Goal: Information Seeking & Learning: Learn about a topic

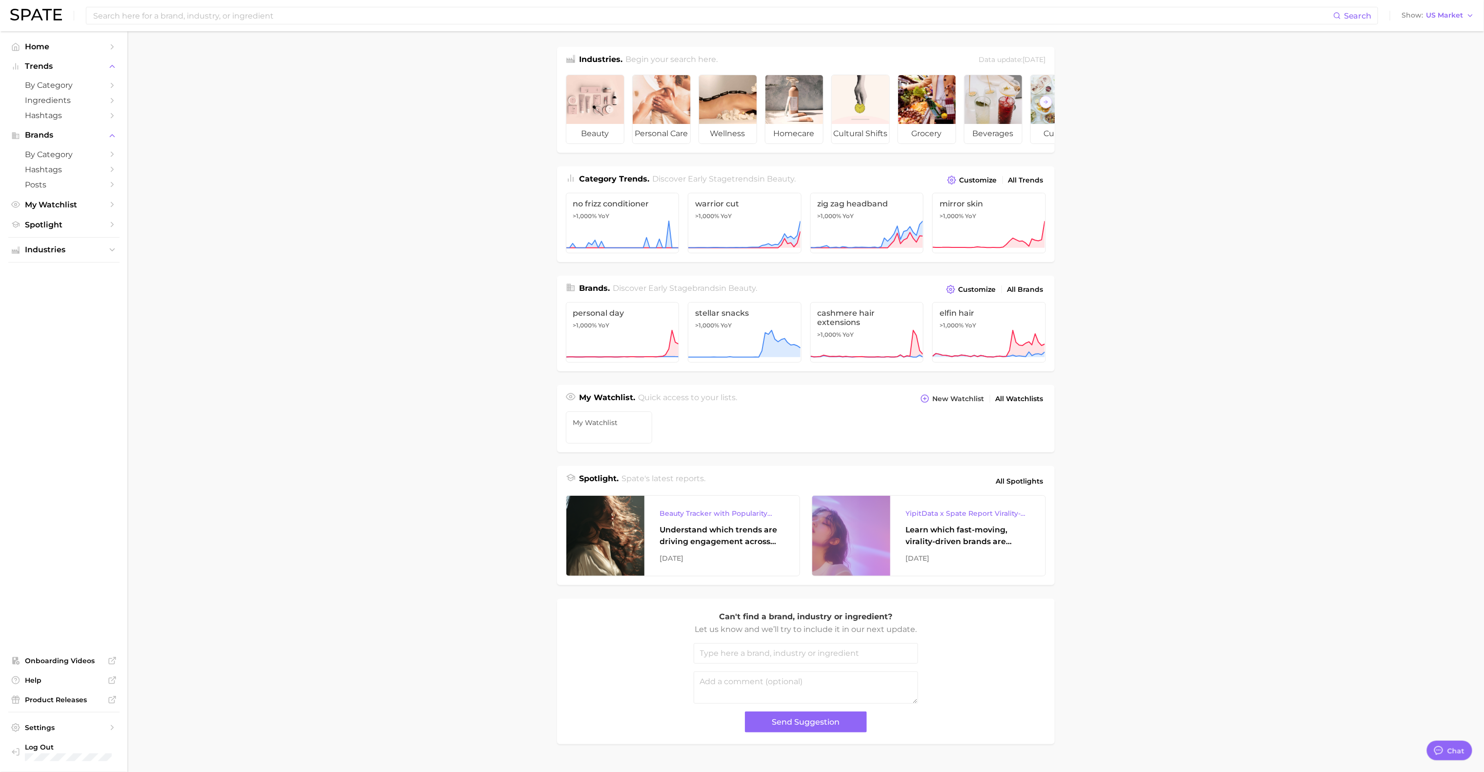
scroll to position [384, 0]
click at [349, 21] on input at bounding box center [712, 15] width 1241 height 17
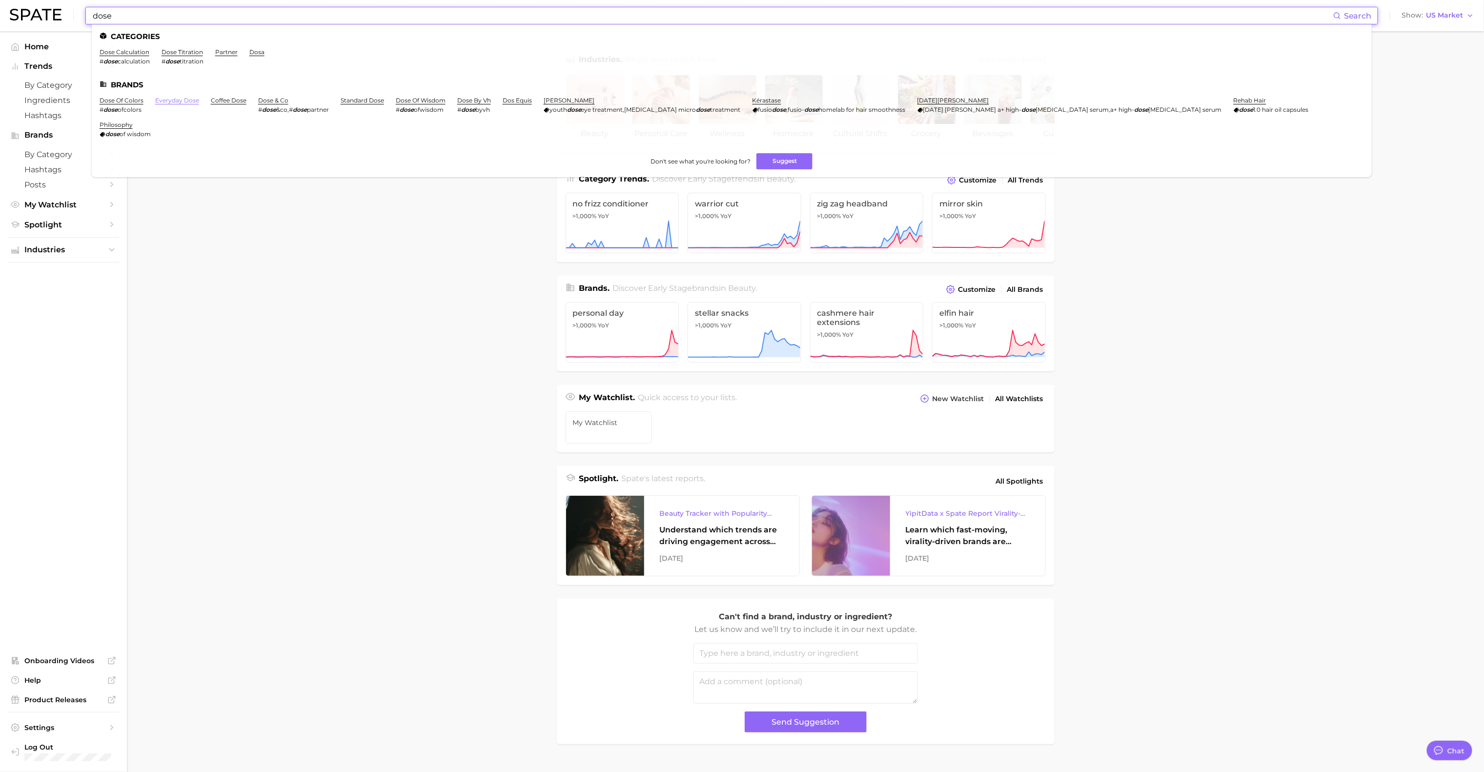
type input "dose"
click at [178, 99] on link "everyday dose" at bounding box center [177, 100] width 44 height 7
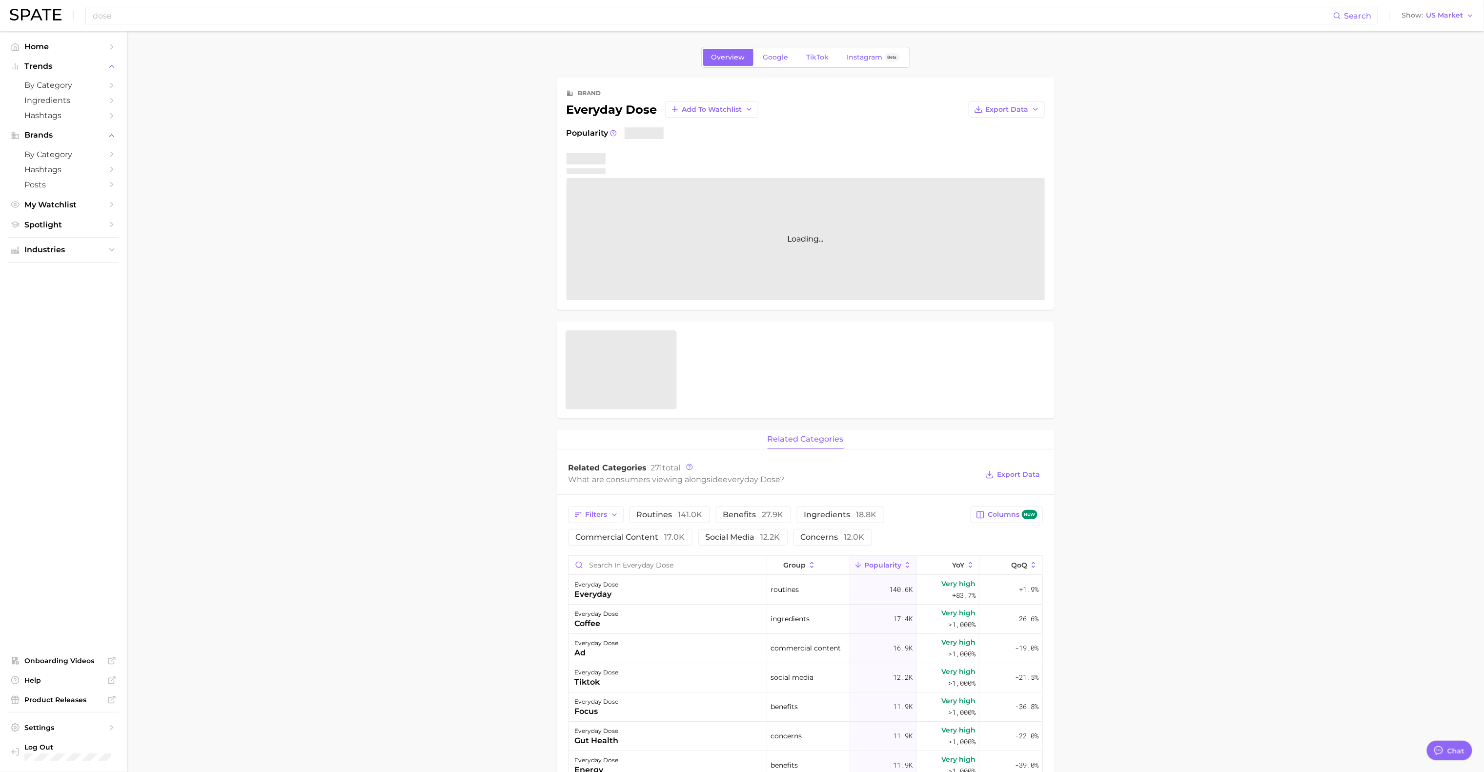
type textarea "x"
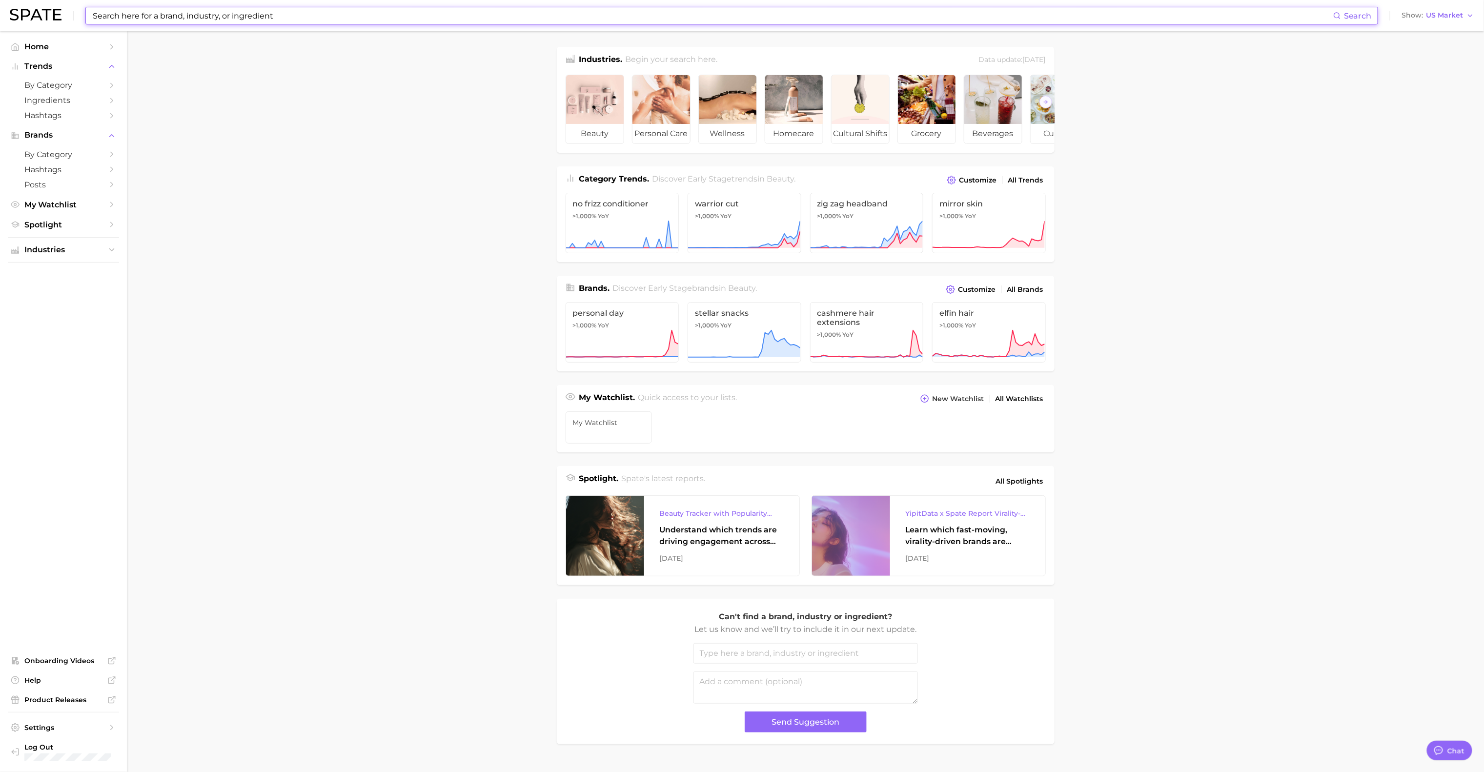
click at [269, 15] on input at bounding box center [712, 15] width 1241 height 17
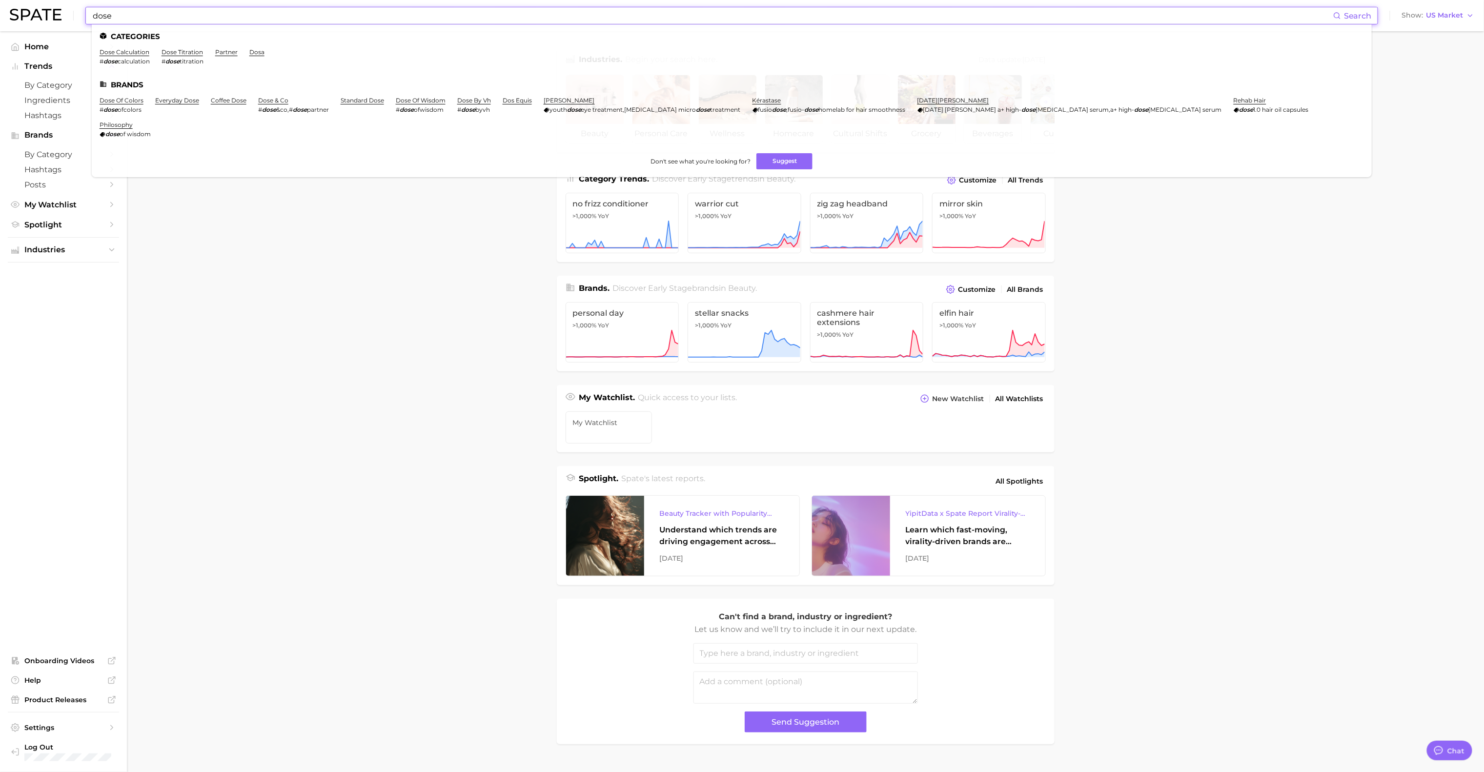
type input "dose"
click at [1330, 428] on main "Industries. Begin your search here. Data update: [DATE] beauty personal care we…" at bounding box center [805, 412] width 1357 height 762
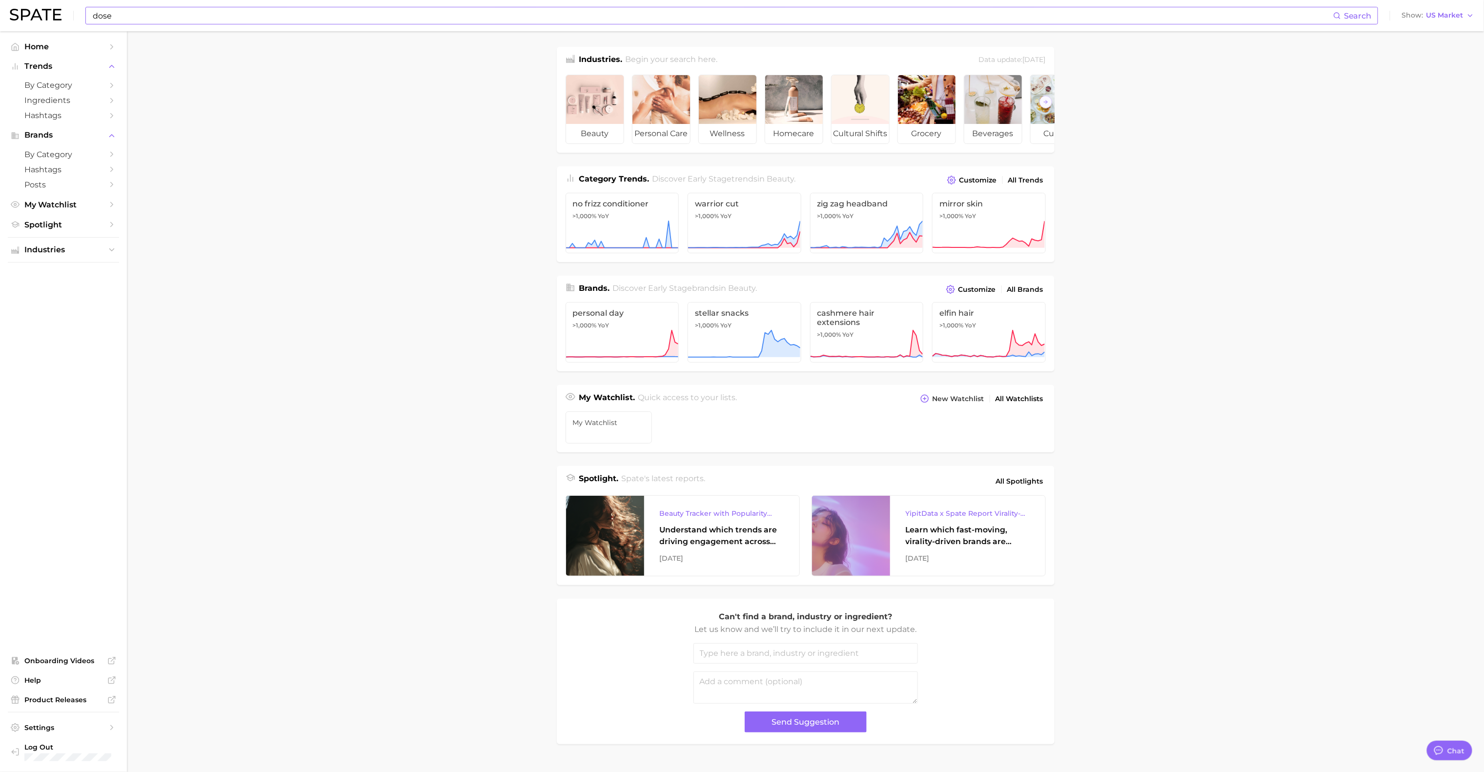
click at [226, 18] on input "dose" at bounding box center [712, 15] width 1241 height 17
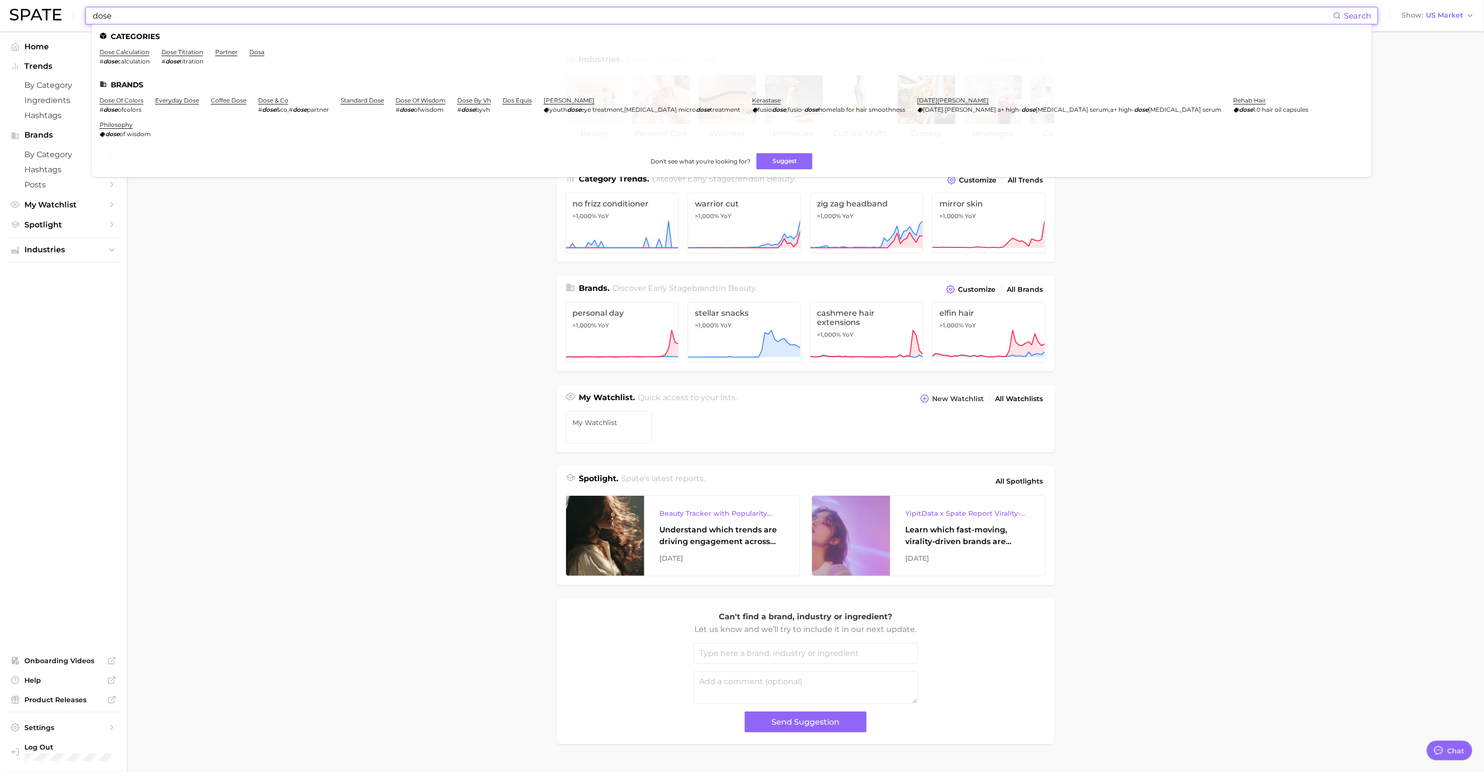
click at [265, 300] on main "Industries. Begin your search here. Data update: [DATE] beauty personal care we…" at bounding box center [805, 412] width 1357 height 762
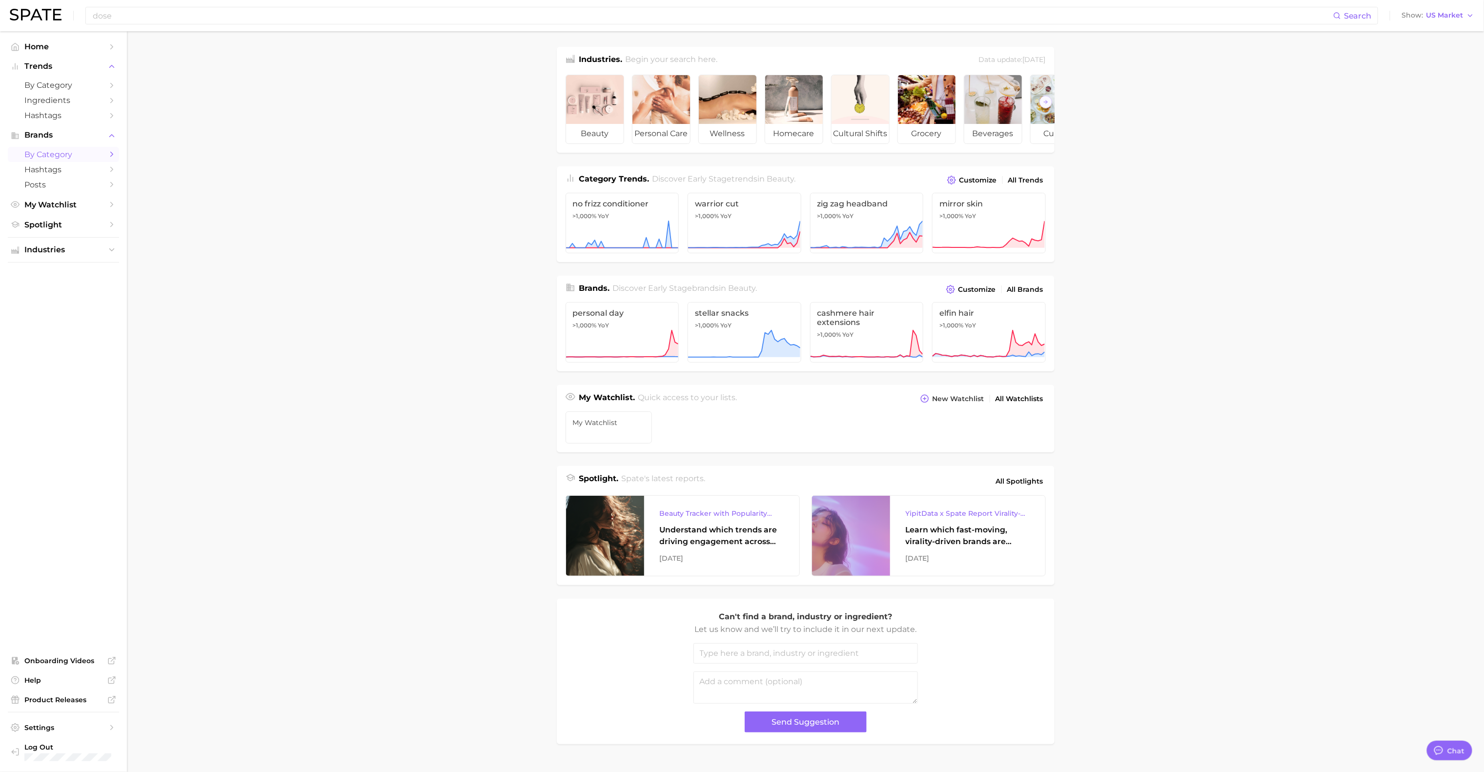
click at [90, 157] on span "by Category" at bounding box center [63, 154] width 78 height 9
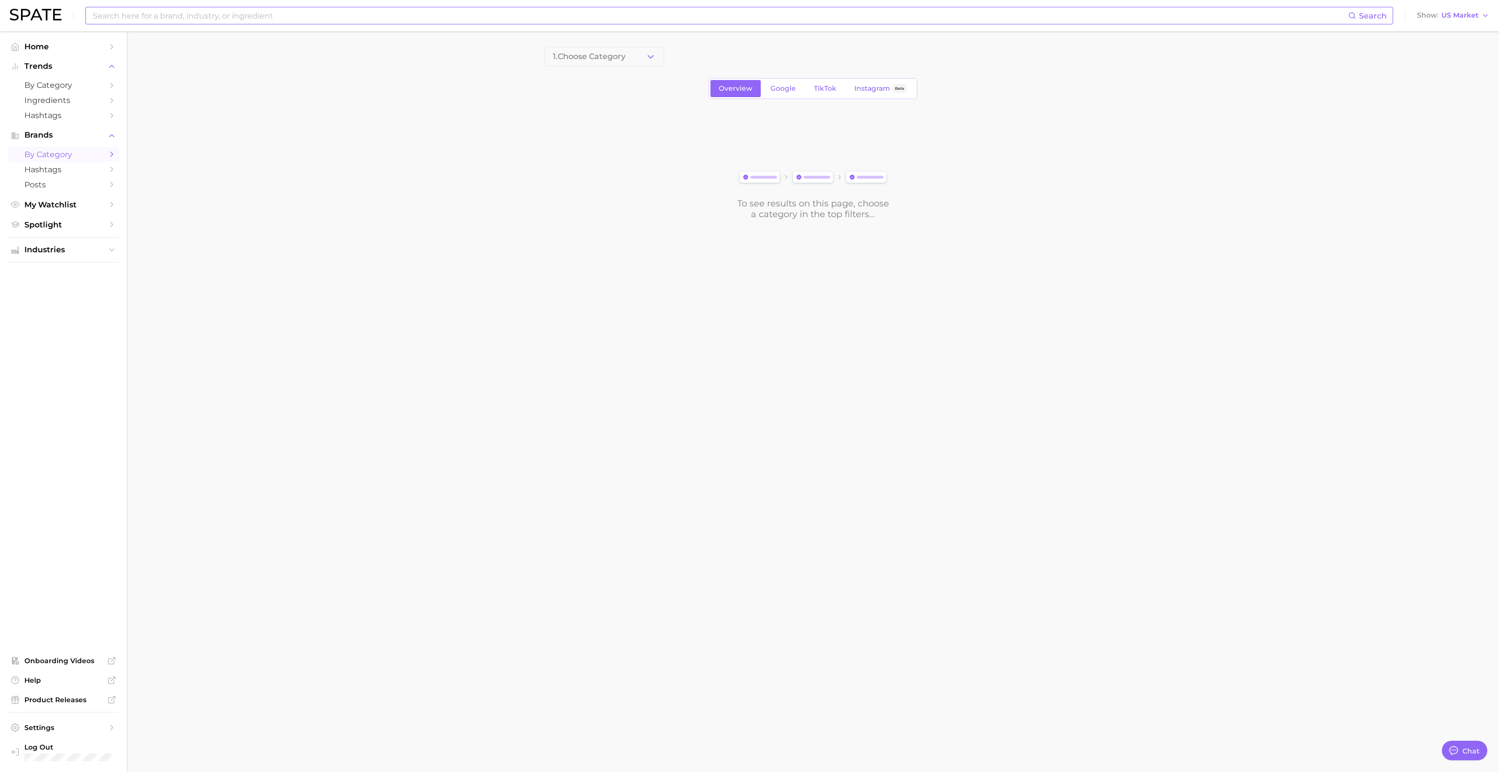
click at [264, 15] on input at bounding box center [720, 15] width 1256 height 17
type input "culturelle"
click at [122, 53] on link "culturelle" at bounding box center [114, 51] width 28 height 7
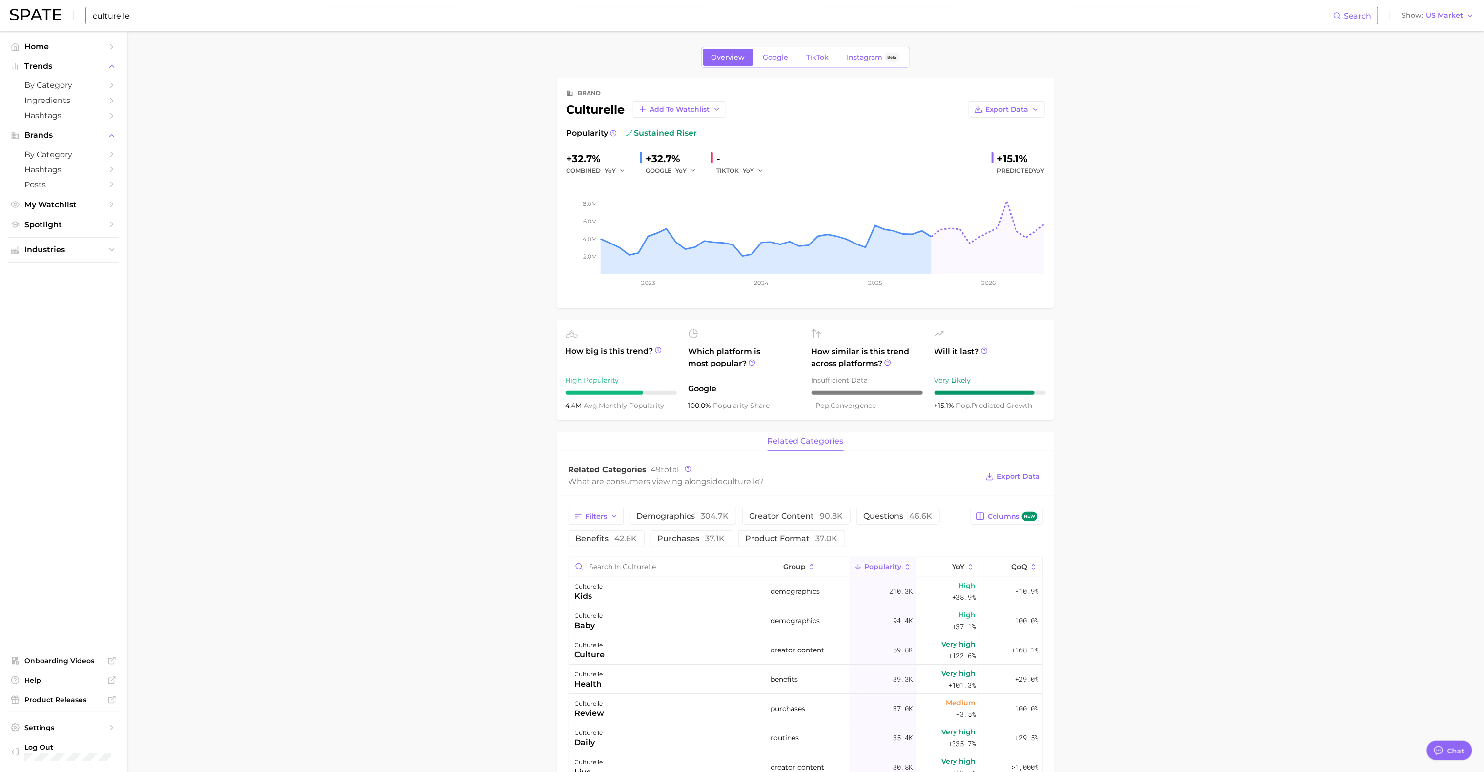
click at [212, 15] on input "culturelle" at bounding box center [712, 15] width 1241 height 17
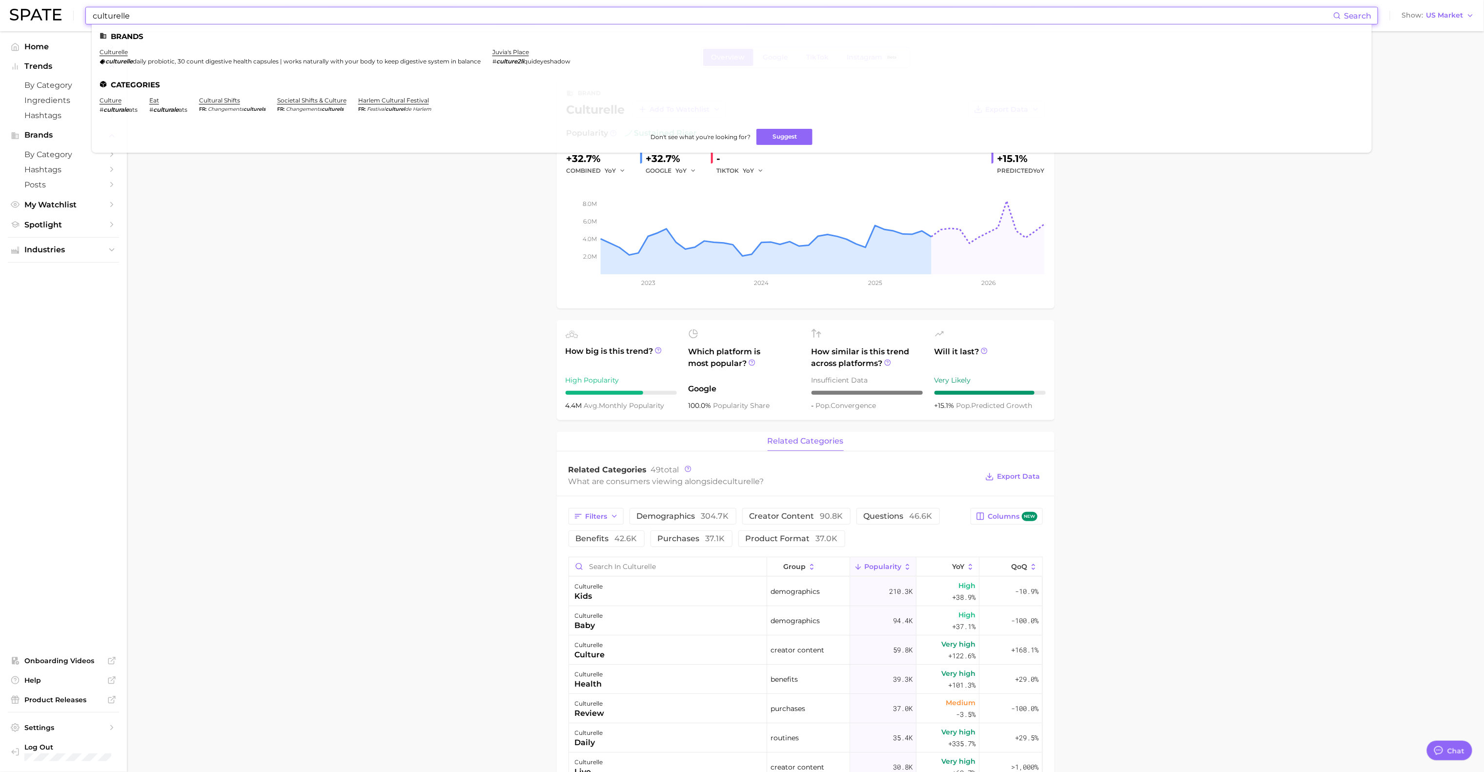
drag, startPoint x: 212, startPoint y: 15, endPoint x: 6, endPoint y: 2, distance: 206.8
click at [6, 2] on header "culturelle Search Brands culturelle culturelle daily probiotic, 30 count digest…" at bounding box center [742, 15] width 1484 height 31
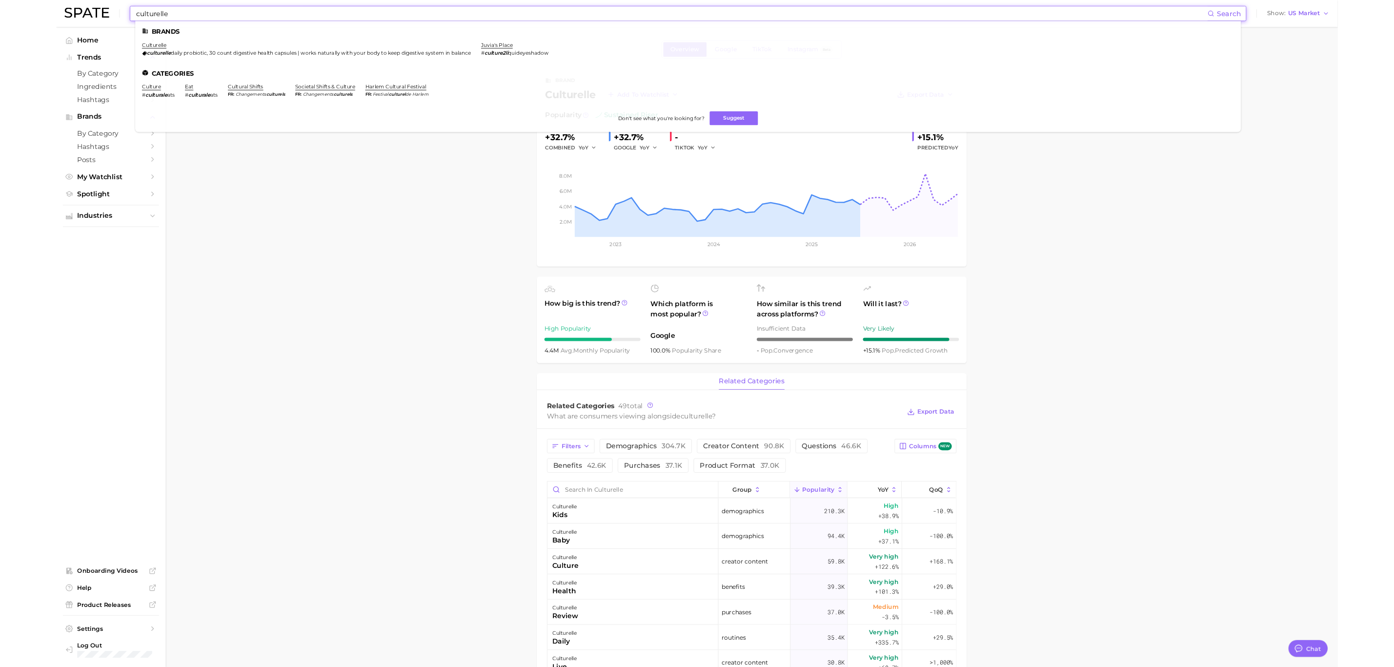
scroll to position [384, 0]
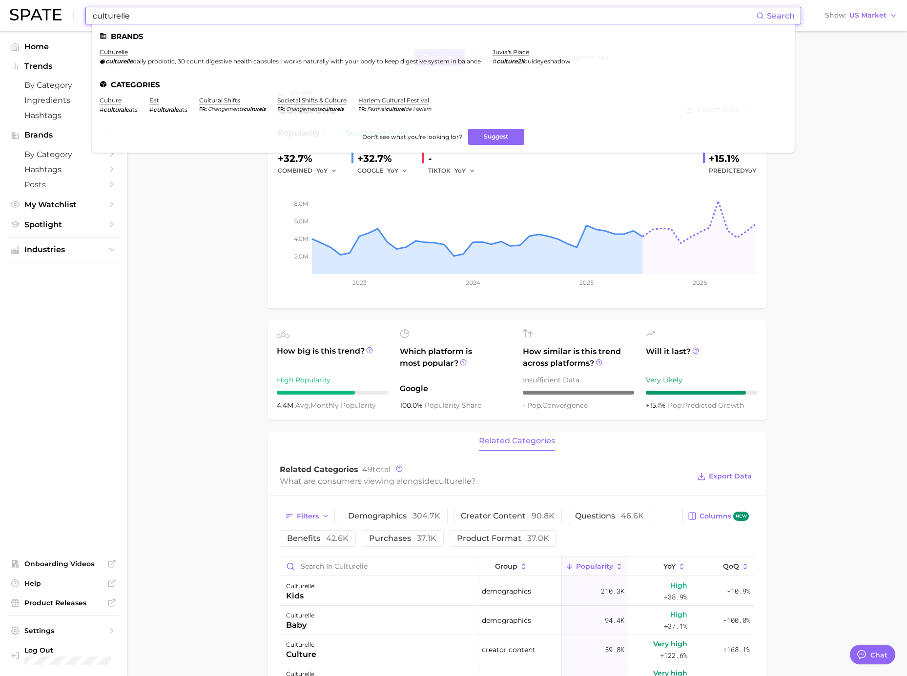
type textarea "x"
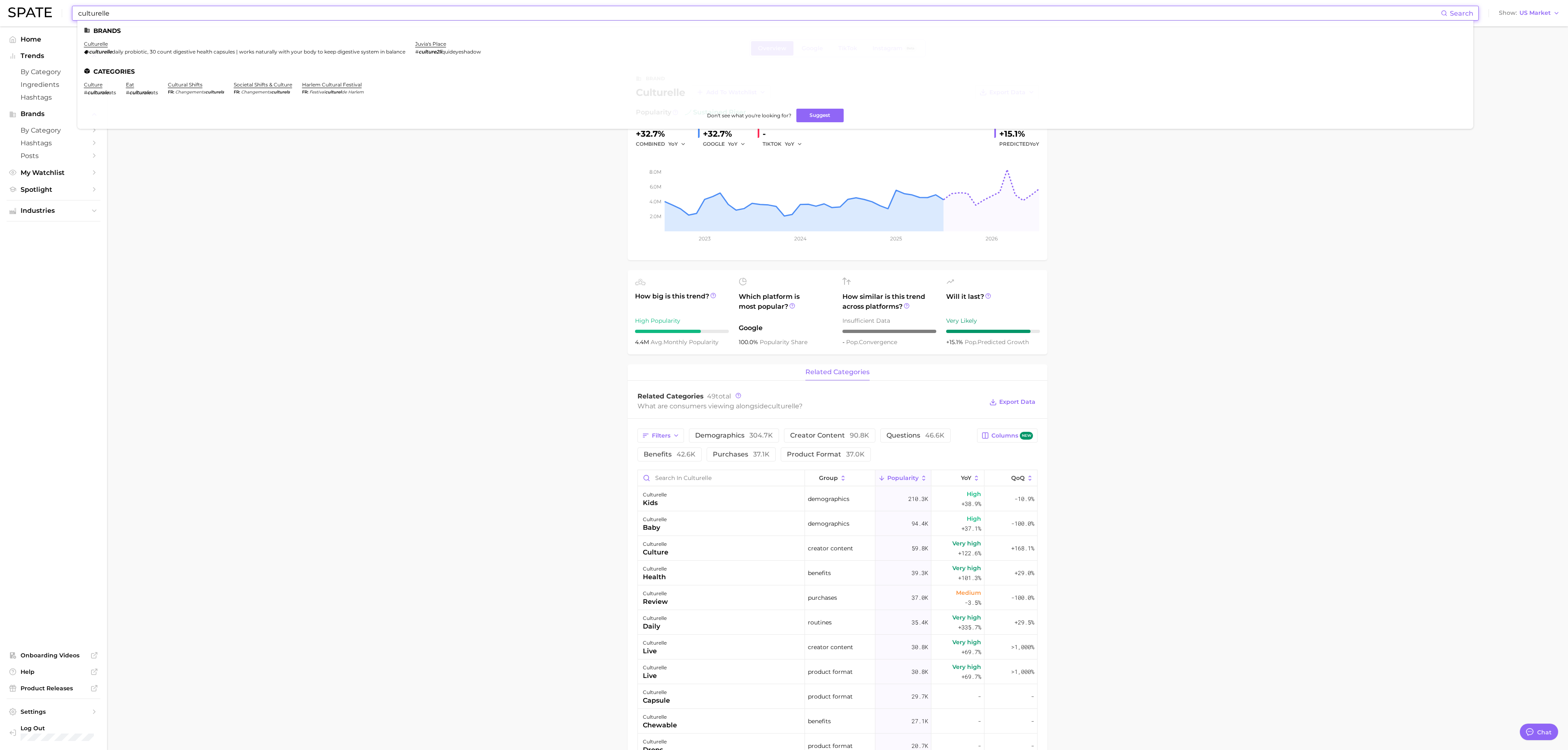
click at [156, 13] on input "culturelle" at bounding box center [759, 13] width 1364 height 14
click at [148, 15] on input "culturelle" at bounding box center [759, 13] width 1364 height 14
drag, startPoint x: 144, startPoint y: 16, endPoint x: 33, endPoint y: 3, distance: 111.8
click at [33, 3] on div "culturelle Search Brands culturelle culturelle daily probiotic, 30 count digest…" at bounding box center [784, 13] width 1552 height 26
type input "dose daily"
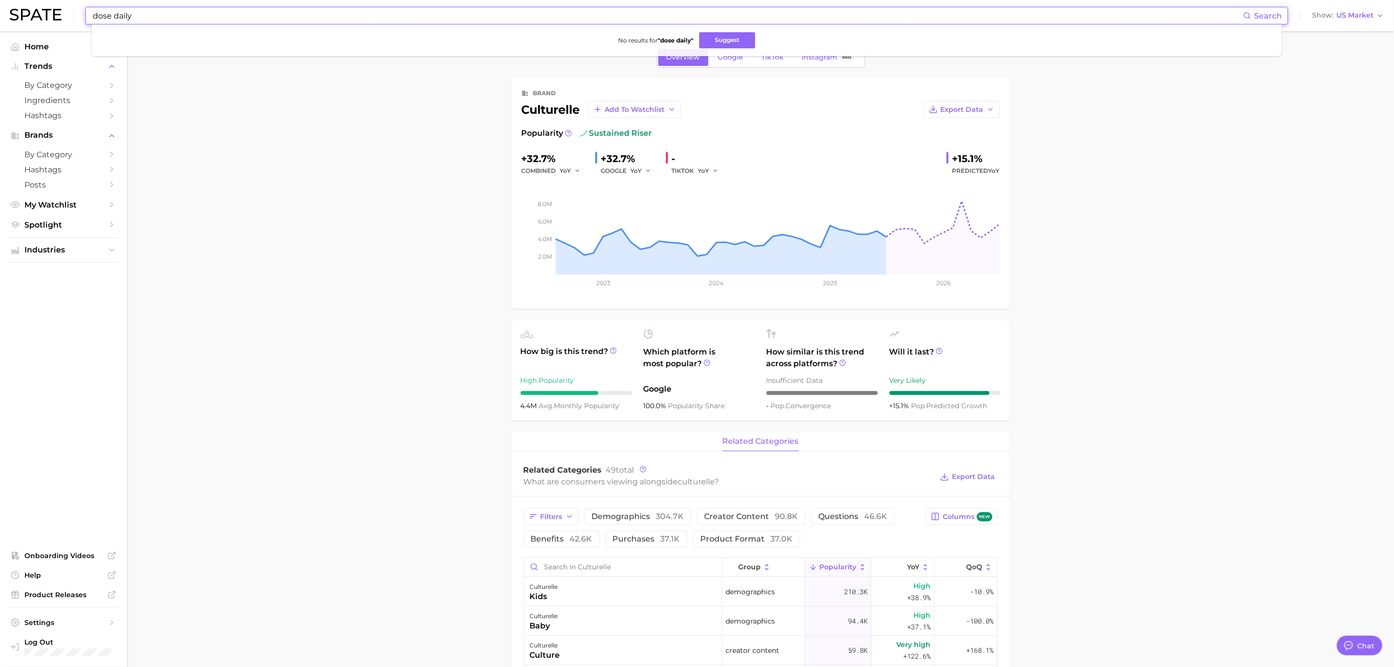
type textarea "x"
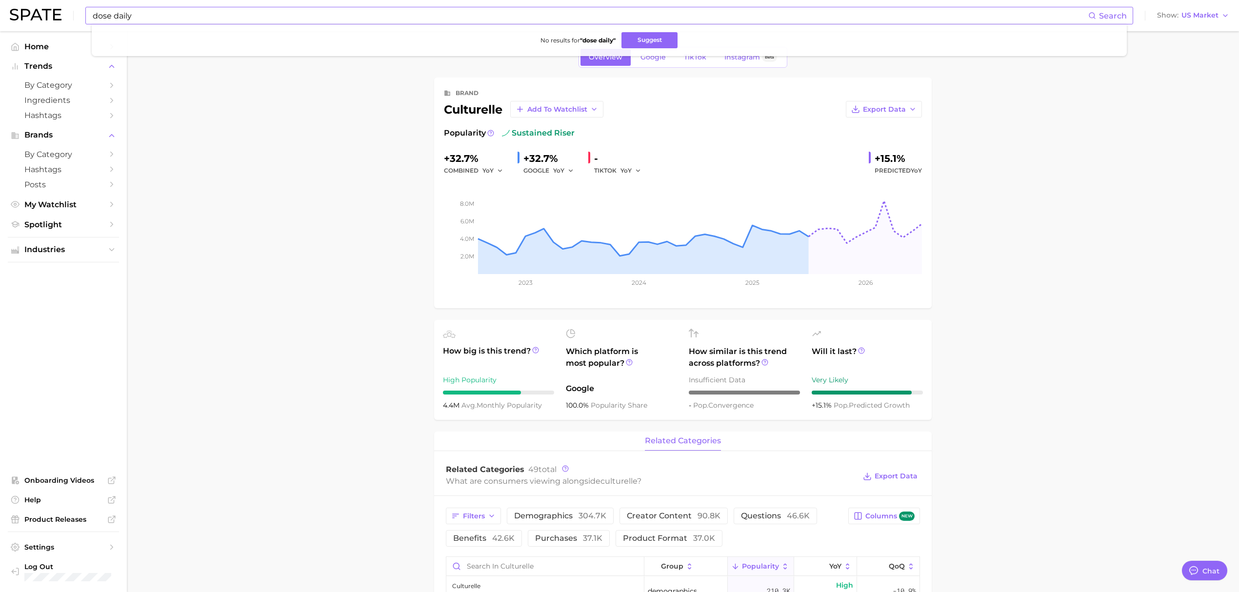
drag, startPoint x: 643, startPoint y: 38, endPoint x: 541, endPoint y: 32, distance: 102.6
click at [643, 35] on button "Suggest" at bounding box center [650, 40] width 56 height 16
click at [147, 14] on input "dose daily" at bounding box center [590, 15] width 997 height 17
drag, startPoint x: 140, startPoint y: 20, endPoint x: 23, endPoint y: 15, distance: 116.3
click at [23, 15] on div "dose daily Search No results for " dose daily " Suggest Show US Market" at bounding box center [620, 15] width 1220 height 31
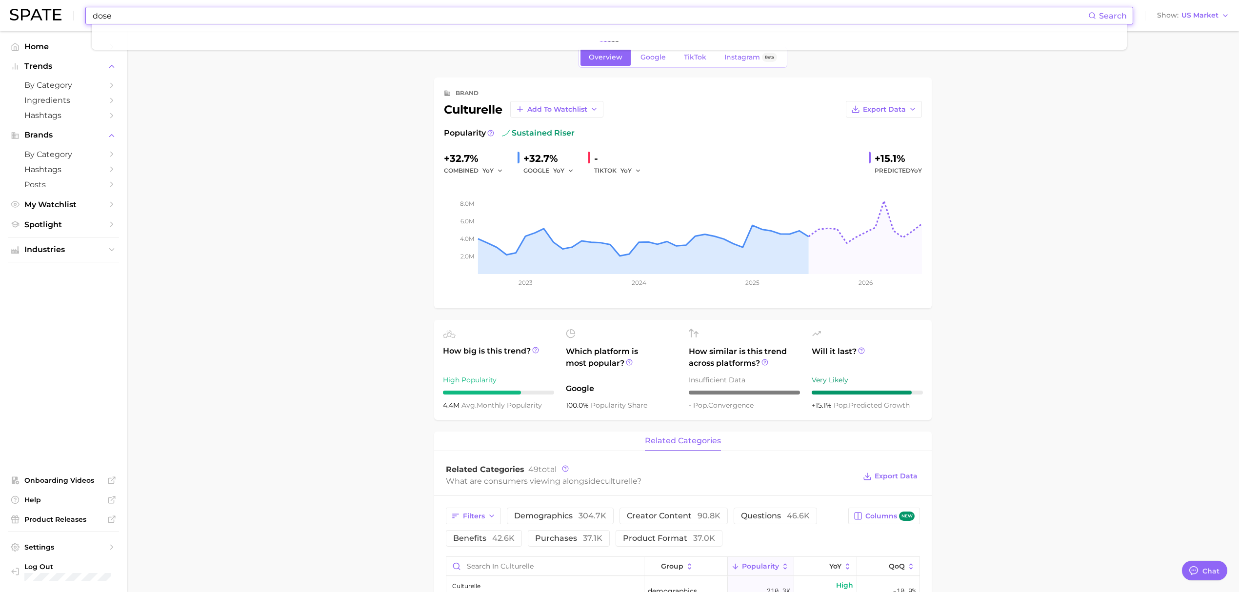
type input "dose"
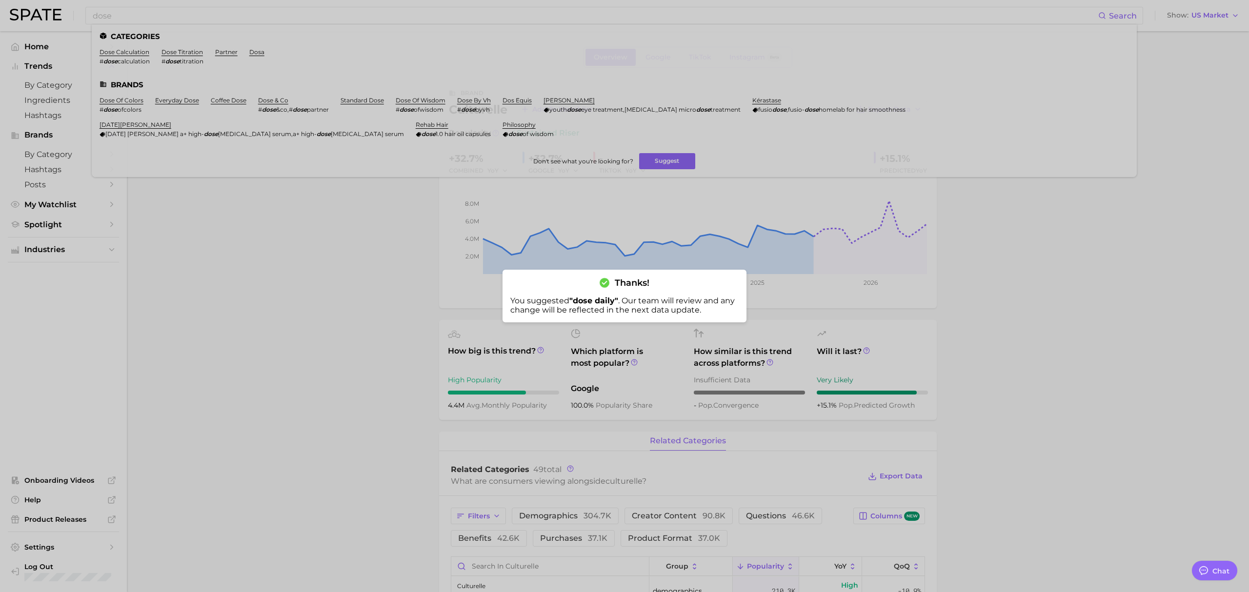
click at [162, 20] on div at bounding box center [624, 296] width 1249 height 592
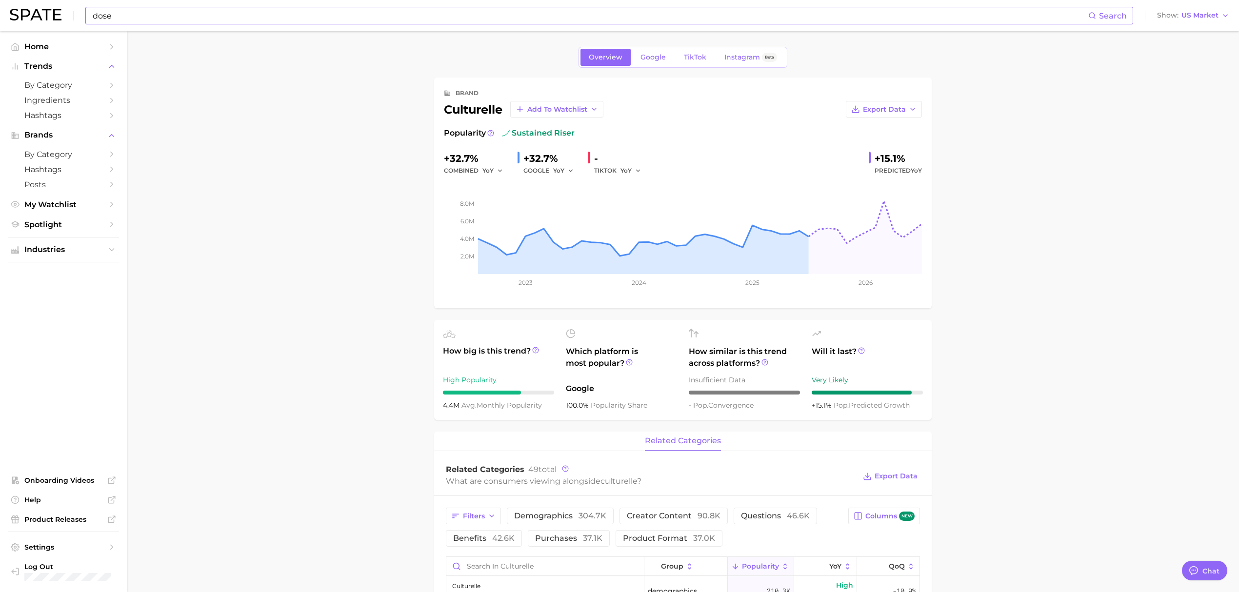
click at [162, 20] on input "dose" at bounding box center [590, 15] width 997 height 17
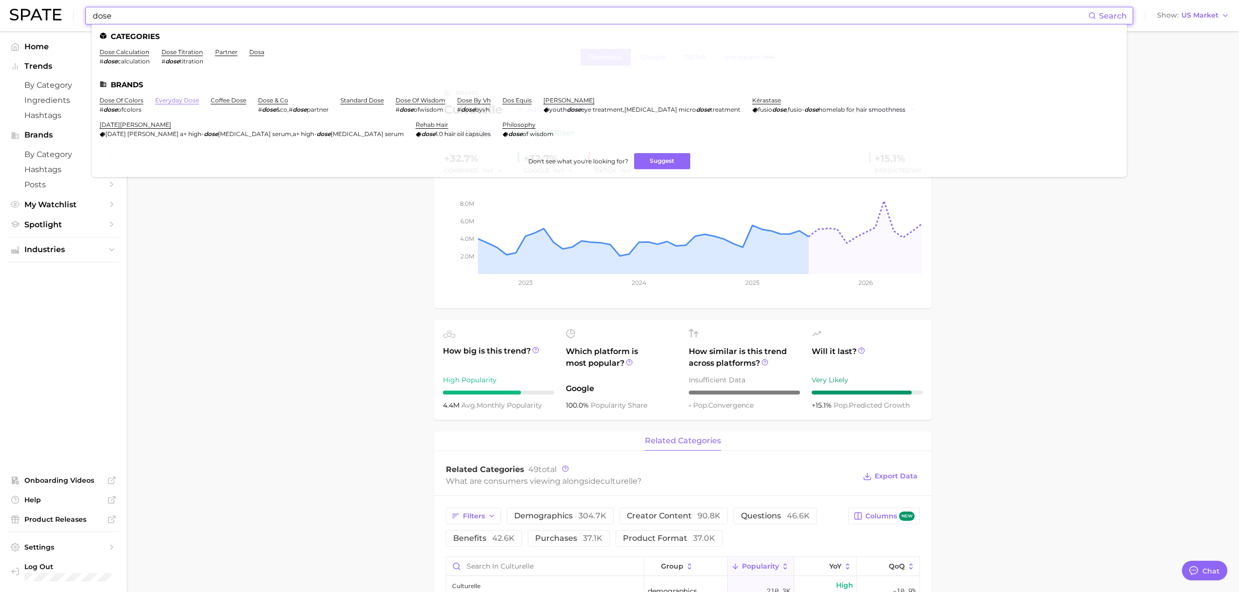
click at [176, 101] on link "everyday dose" at bounding box center [177, 100] width 44 height 7
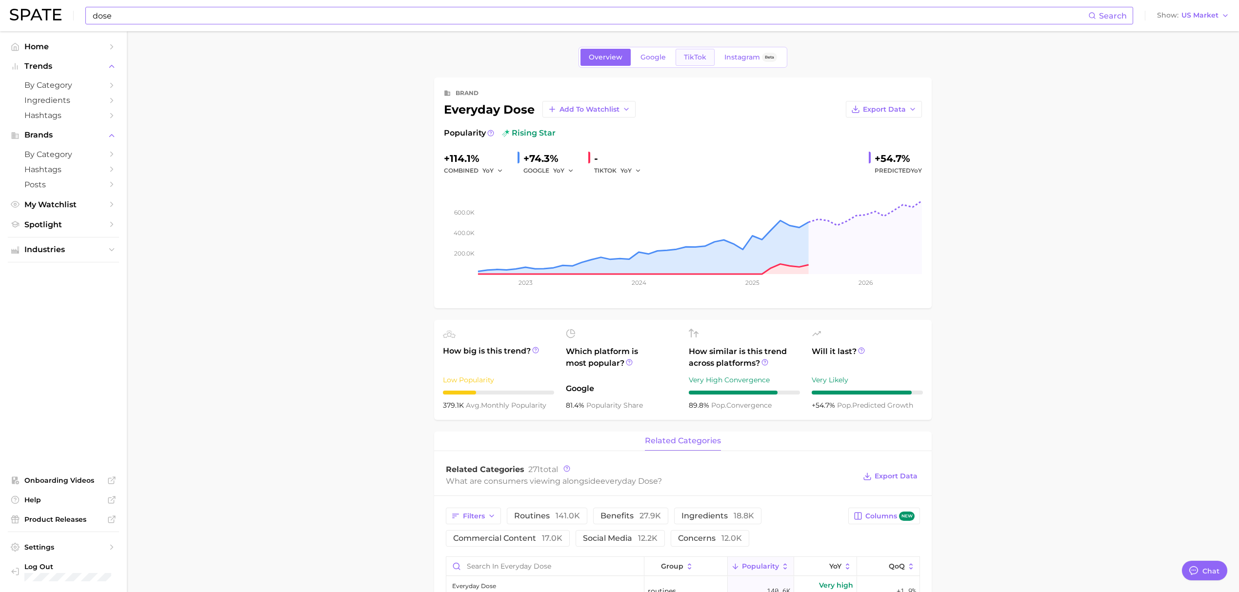
click at [689, 57] on span "TikTok" at bounding box center [695, 57] width 22 height 8
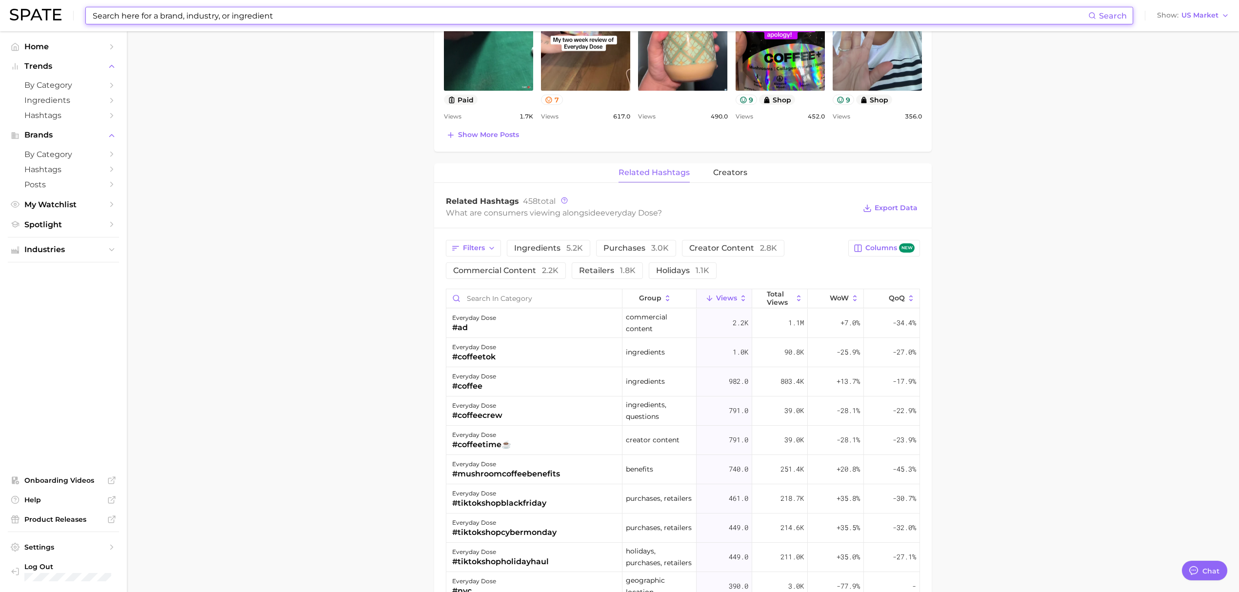
scroll to position [564, 0]
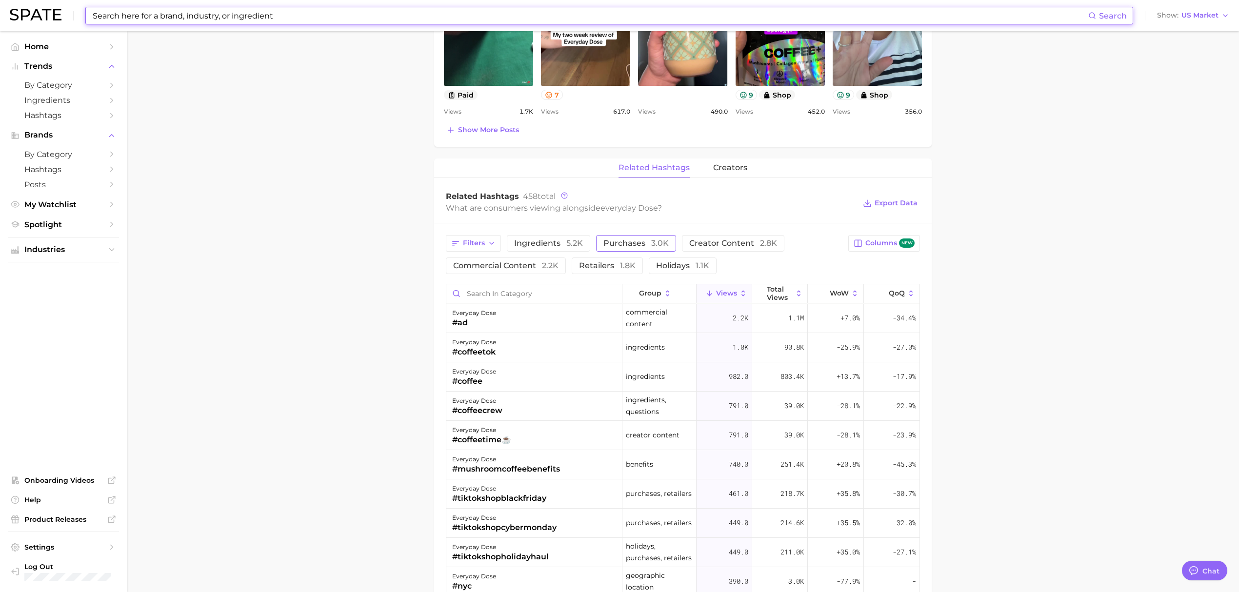
click at [647, 245] on span "purchases 3.0k" at bounding box center [636, 244] width 65 height 8
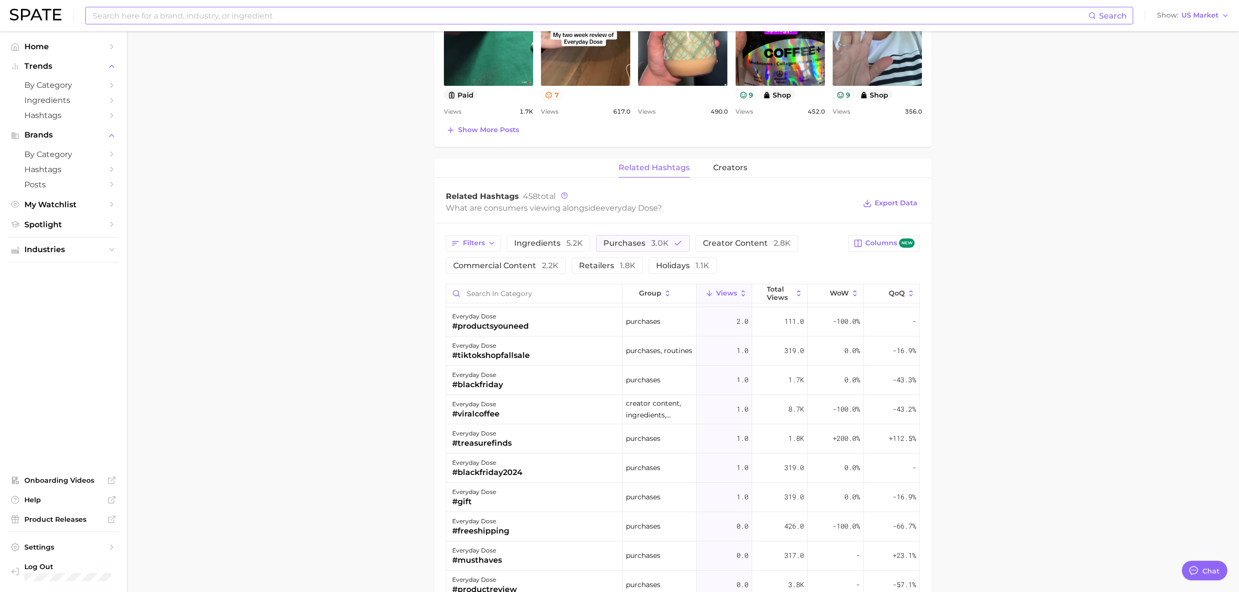
scroll to position [0, 0]
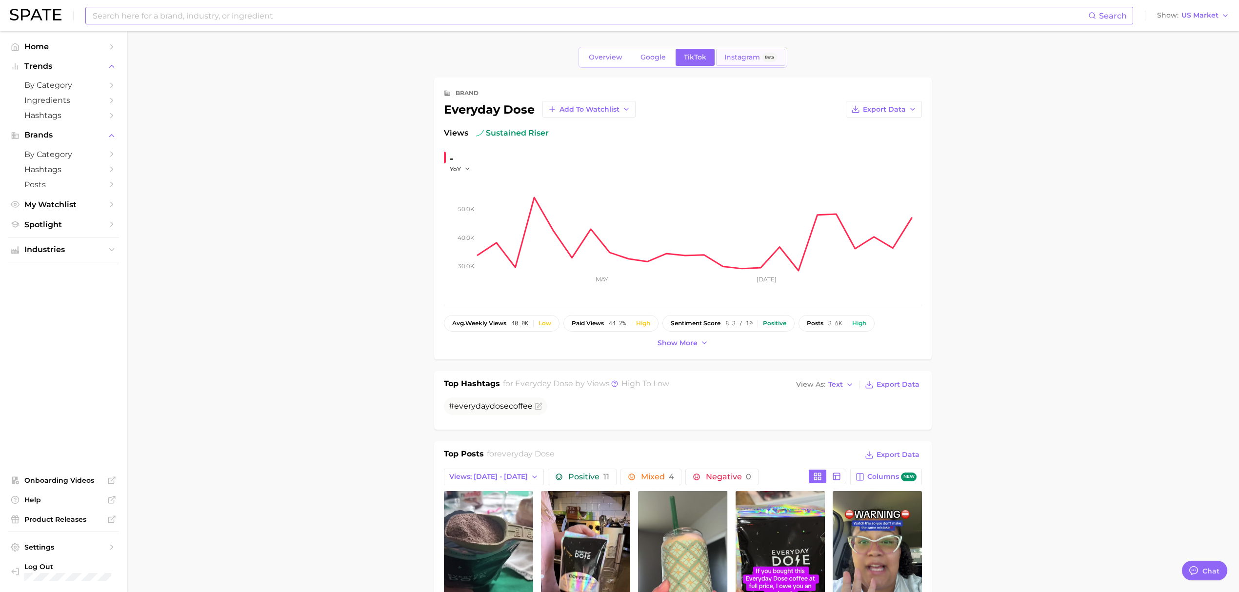
click at [743, 52] on link "Instagram Beta" at bounding box center [750, 57] width 69 height 17
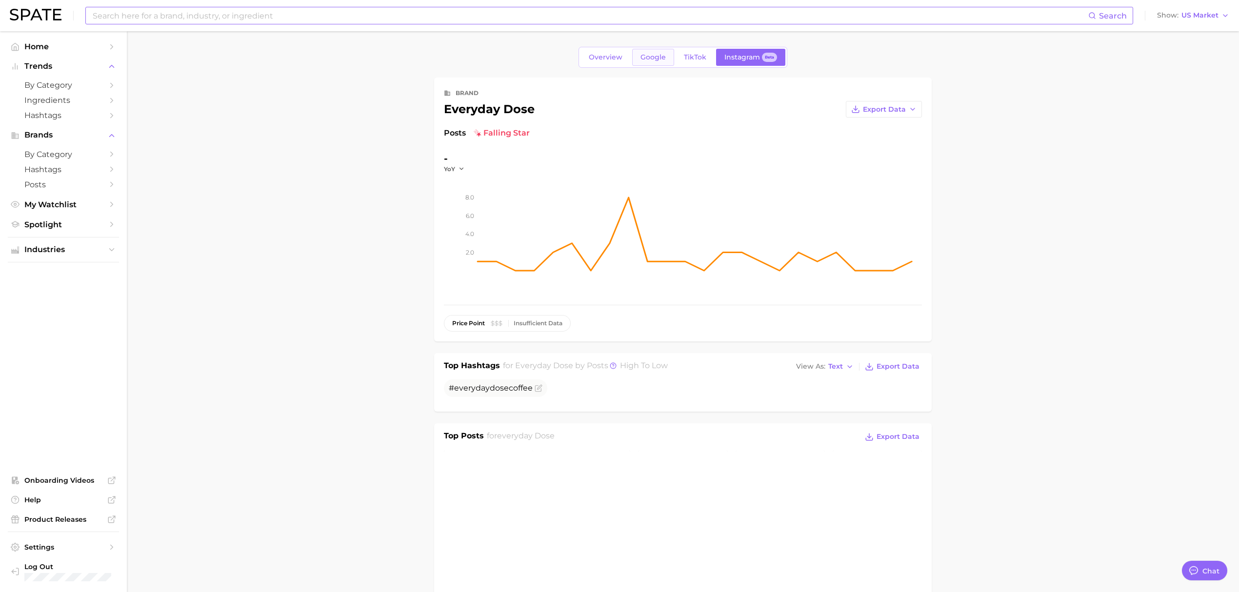
click at [656, 55] on span "Google" at bounding box center [653, 57] width 25 height 8
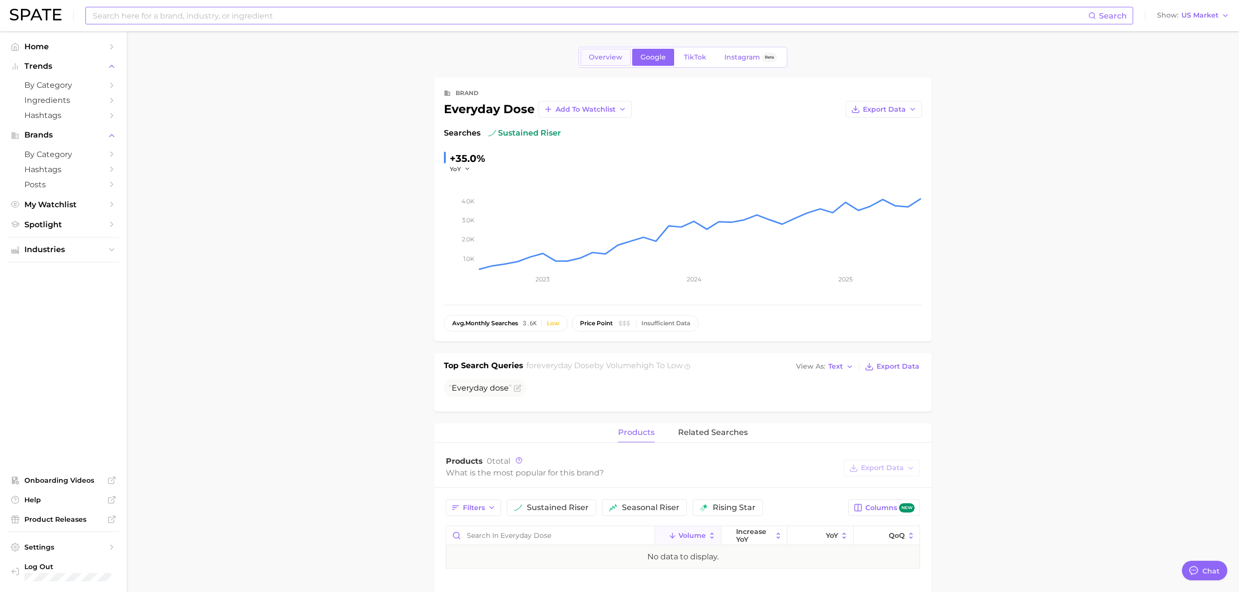
click at [604, 59] on span "Overview" at bounding box center [606, 57] width 34 height 8
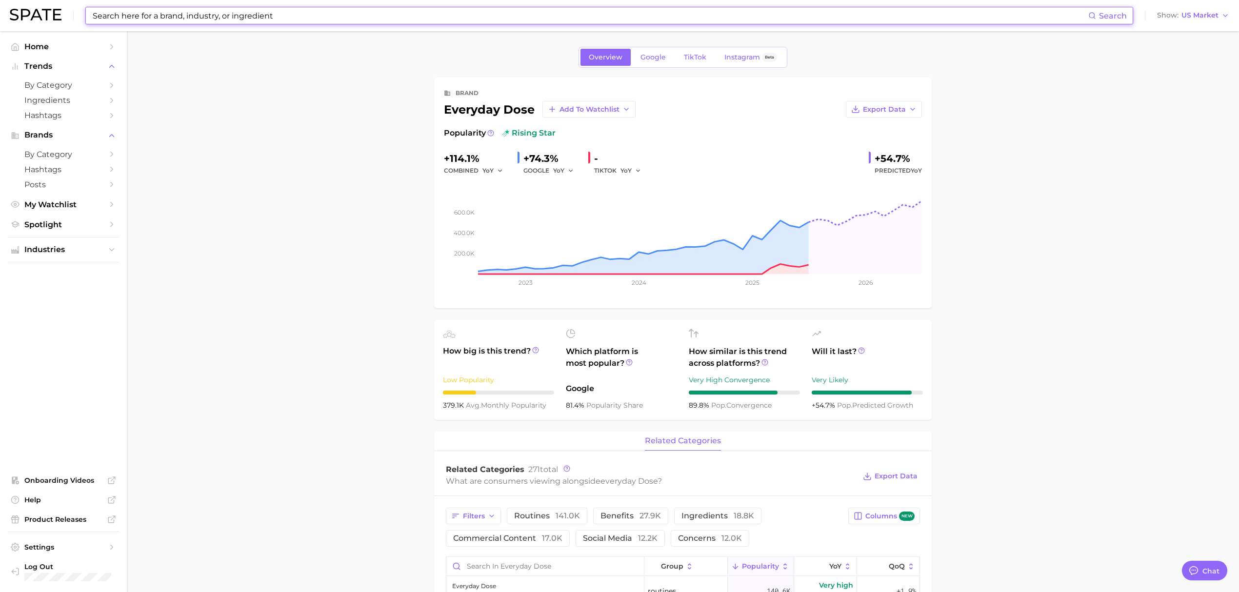
type textarea "x"
